Goal: Task Accomplishment & Management: Manage account settings

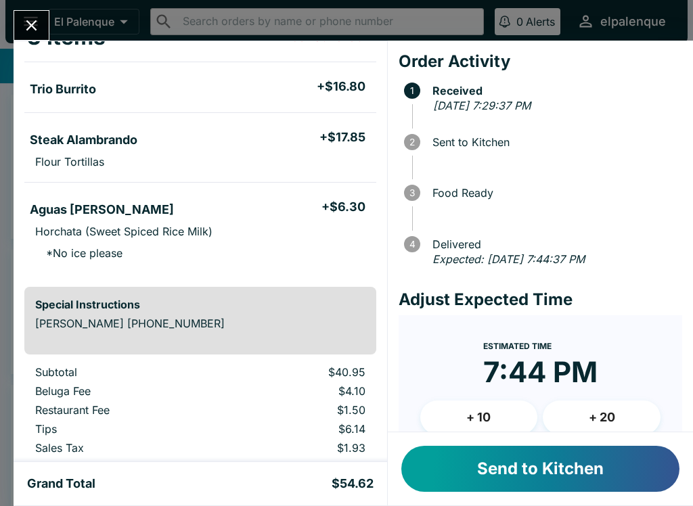
scroll to position [107, 0]
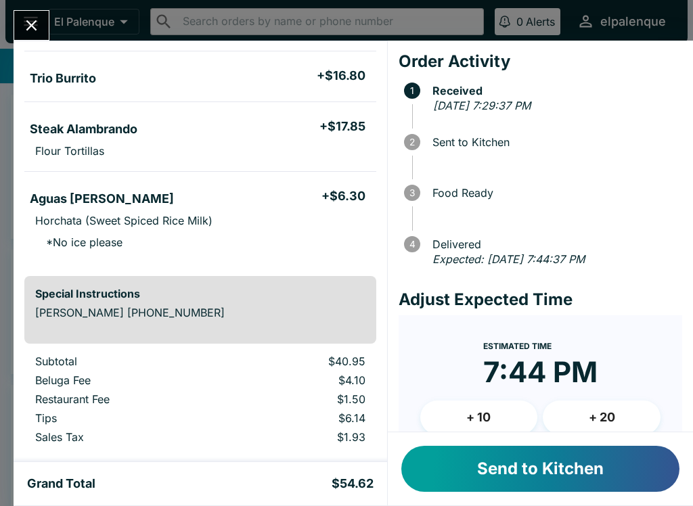
click at [468, 395] on div "Estimated Time 7:44 PM + 10 + 20" at bounding box center [540, 391] width 240 height 108
click at [467, 416] on button "+ 10" at bounding box center [479, 417] width 118 height 34
click at [457, 471] on button "Send to Kitchen" at bounding box center [540, 469] width 278 height 46
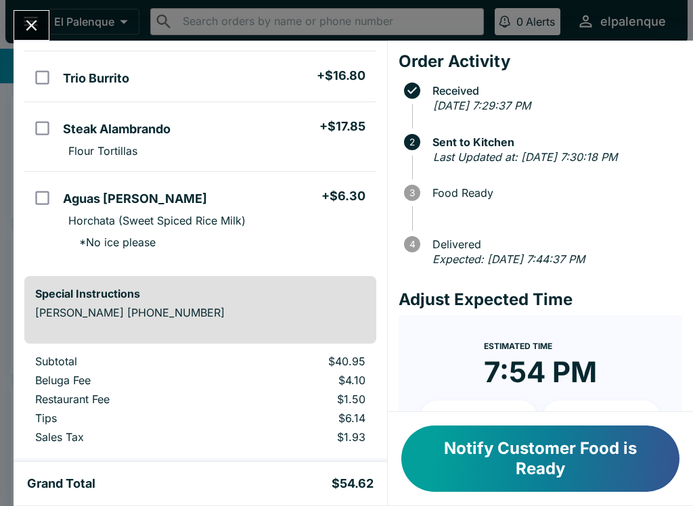
click at [18, 7] on div "[PERSON_NAME] Order # 197777 Pickup 3 Items Trio Burrito + $16.80 Steak Alambra…" at bounding box center [346, 253] width 693 height 506
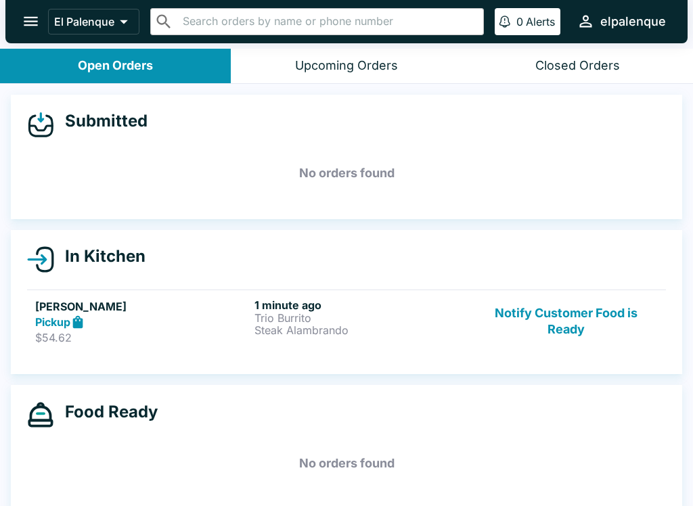
click at [22, 13] on icon "open drawer" at bounding box center [31, 21] width 18 height 18
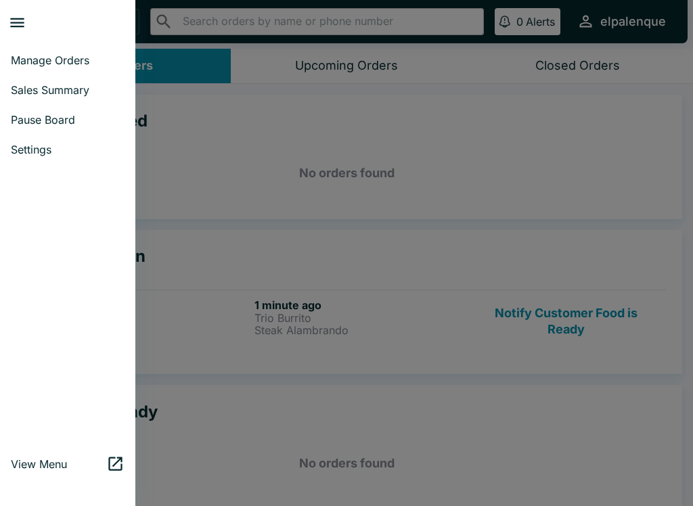
click at [349, 218] on div at bounding box center [346, 253] width 693 height 506
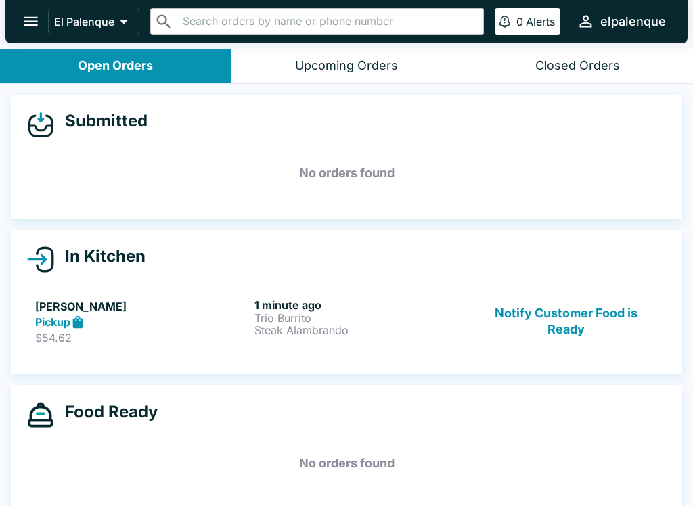
click at [363, 159] on h5 "No orders found" at bounding box center [346, 173] width 639 height 49
click at [557, 321] on button "Notify Customer Food is Ready" at bounding box center [565, 321] width 183 height 47
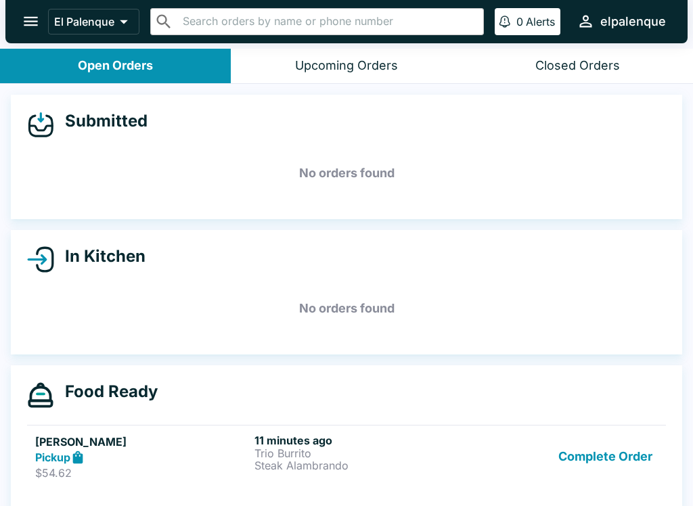
click at [237, 450] on div "Pickup" at bounding box center [142, 458] width 214 height 16
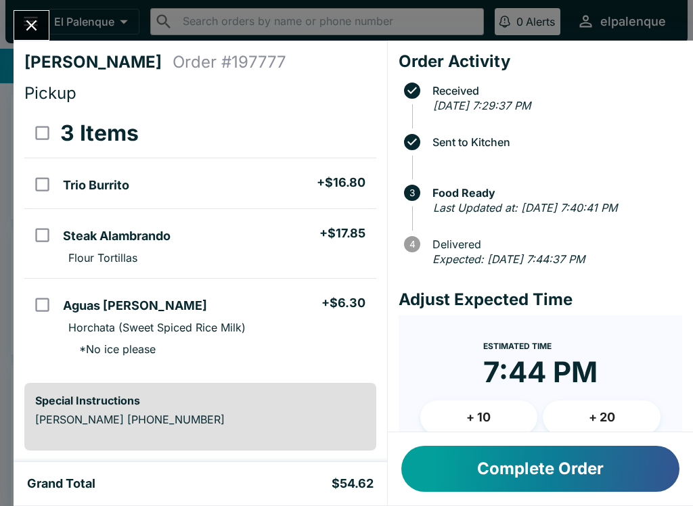
click at [29, 24] on icon "Close" at bounding box center [31, 25] width 18 height 18
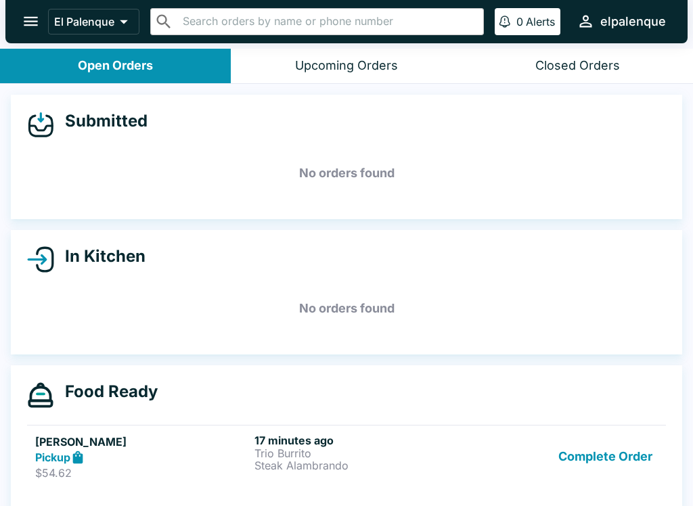
scroll to position [2, 0]
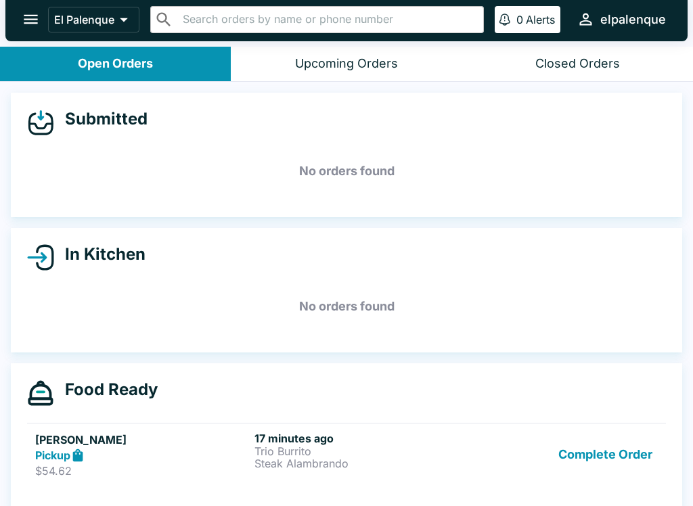
click at [196, 436] on h5 "[PERSON_NAME]" at bounding box center [142, 440] width 214 height 16
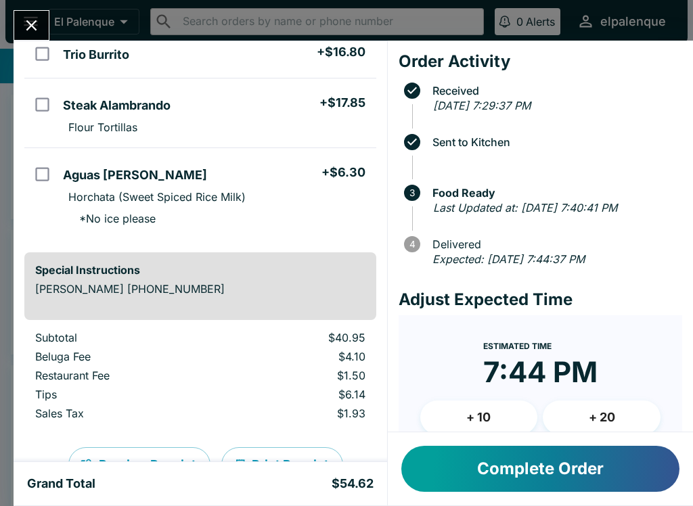
scroll to position [127, 0]
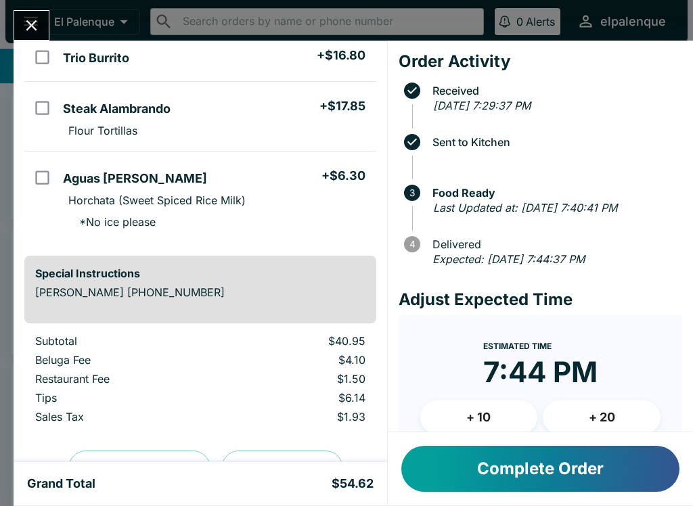
click at [453, 451] on button "Complete Order" at bounding box center [540, 469] width 278 height 46
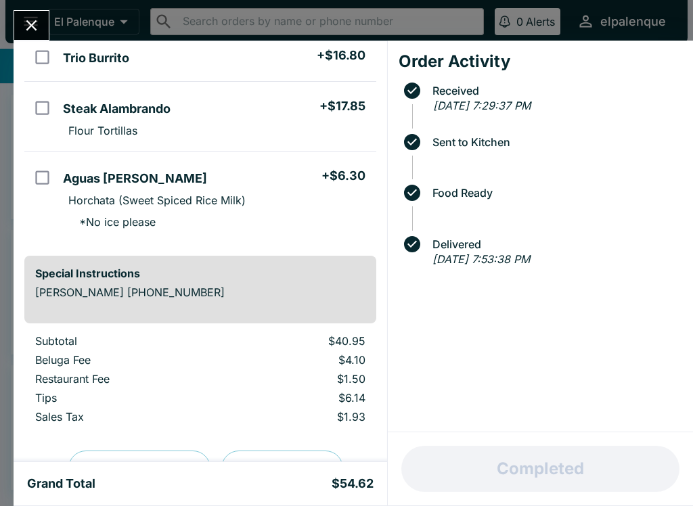
click at [31, 11] on button "Close" at bounding box center [31, 25] width 34 height 29
